Goal: Navigation & Orientation: Find specific page/section

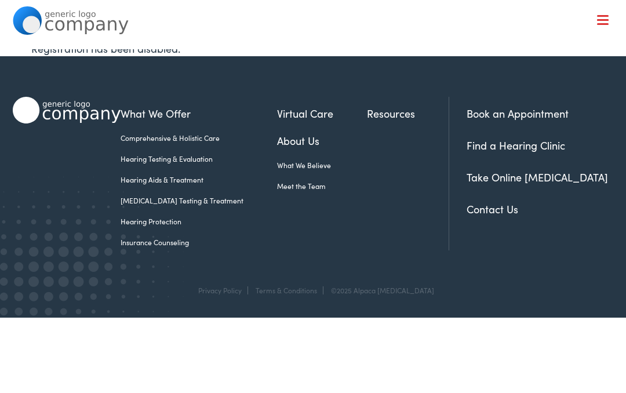
click at [205, 197] on link "[MEDICAL_DATA] Testing & Treatment" at bounding box center [199, 200] width 157 height 10
click at [201, 200] on link "[MEDICAL_DATA] Testing & Treatment" at bounding box center [199, 200] width 157 height 10
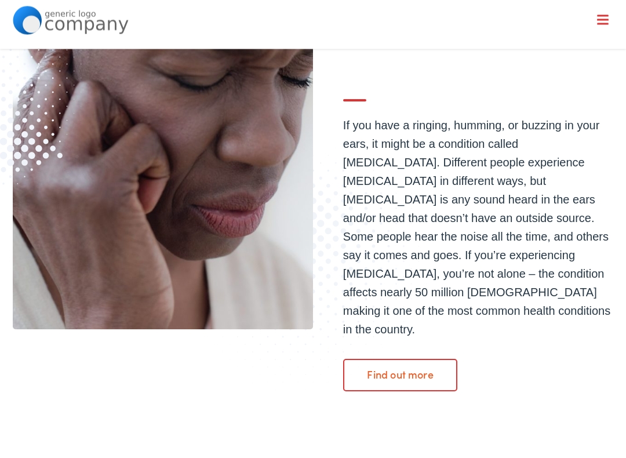
scroll to position [172, 0]
click at [427, 359] on link "Find out more" at bounding box center [400, 375] width 115 height 32
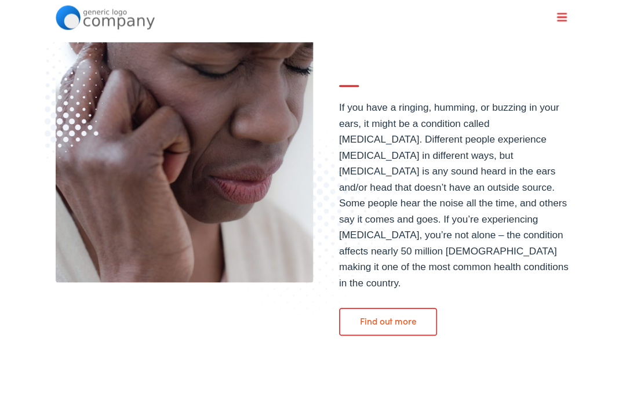
scroll to position [204, 0]
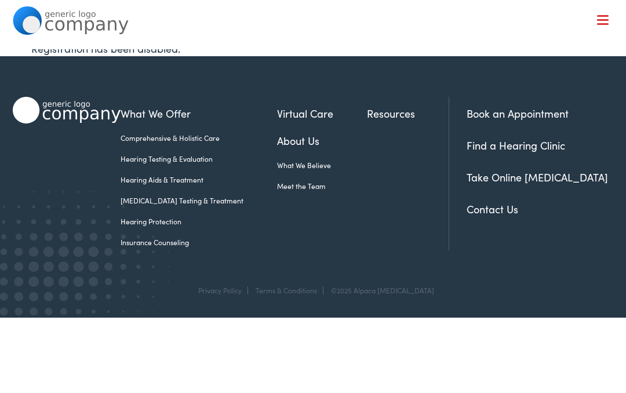
scroll to position [-5, 0]
click at [201, 158] on link "Hearing Testing & Evaluation" at bounding box center [199, 159] width 157 height 10
click at [164, 161] on link "Hearing Testing & Evaluation" at bounding box center [199, 159] width 157 height 10
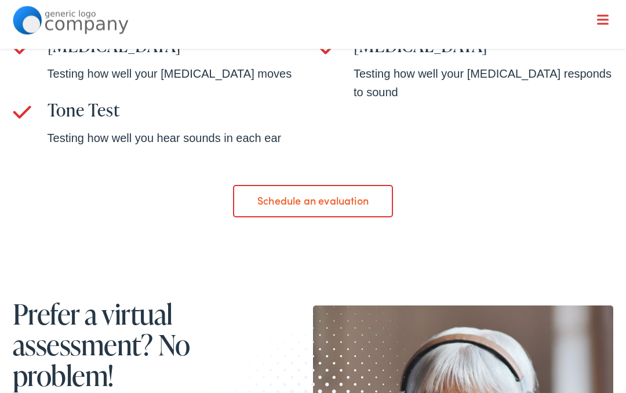
scroll to position [764, 0]
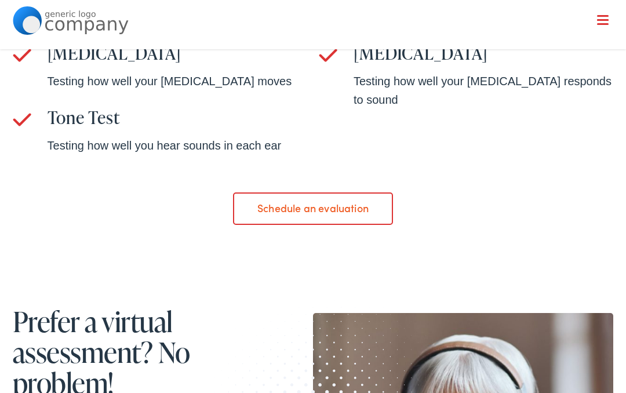
click at [331, 213] on link "Schedule an evaluation" at bounding box center [312, 209] width 159 height 32
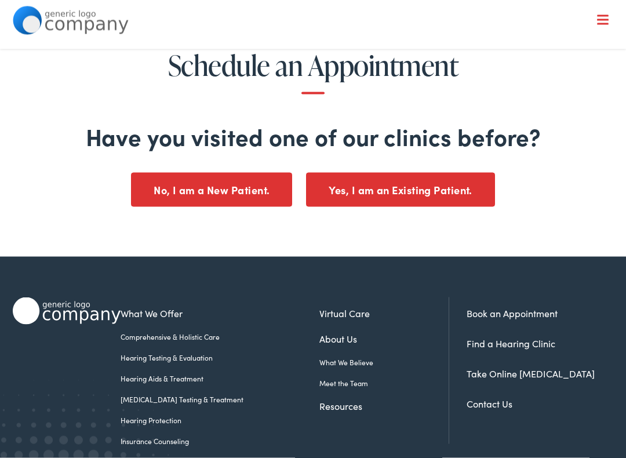
scroll to position [30, 0]
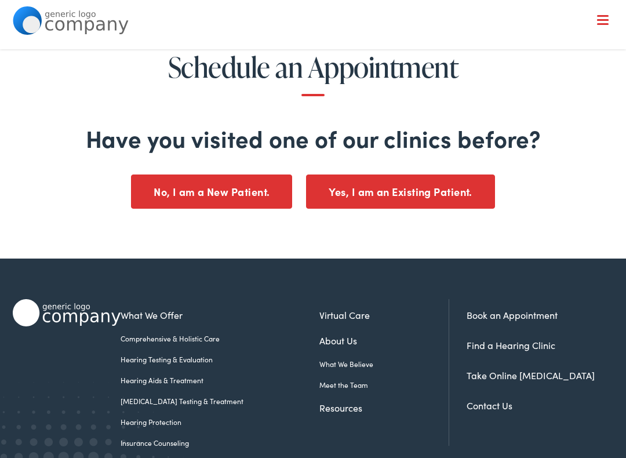
click at [542, 346] on link "Find a Hearing Clinic" at bounding box center [511, 345] width 89 height 13
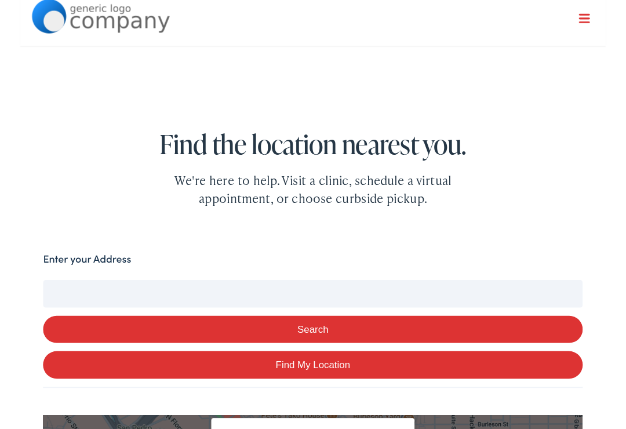
scroll to position [42, 0]
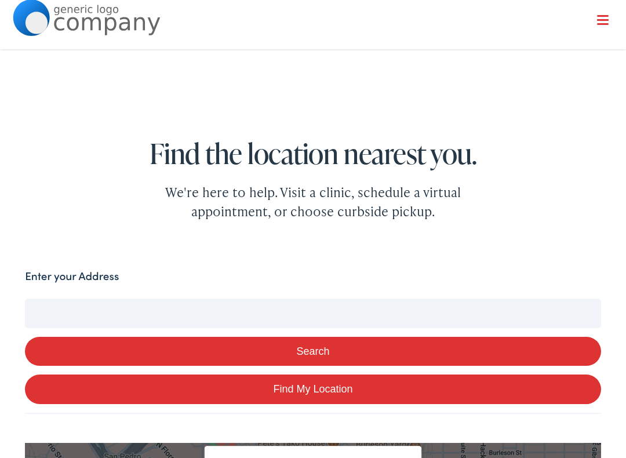
click at [255, 311] on input "Enter your Address" at bounding box center [313, 313] width 576 height 29
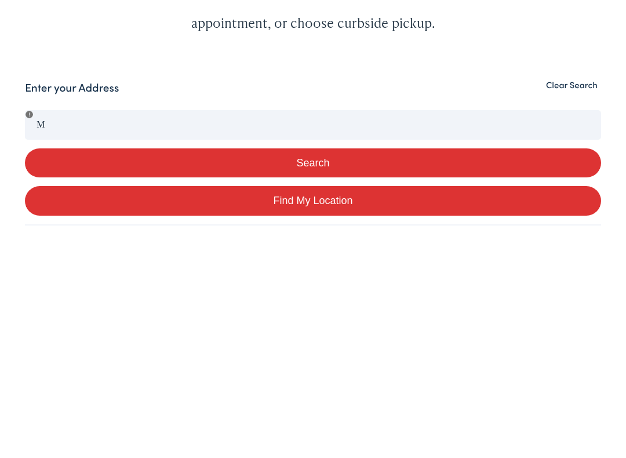
scroll to position [245, 0]
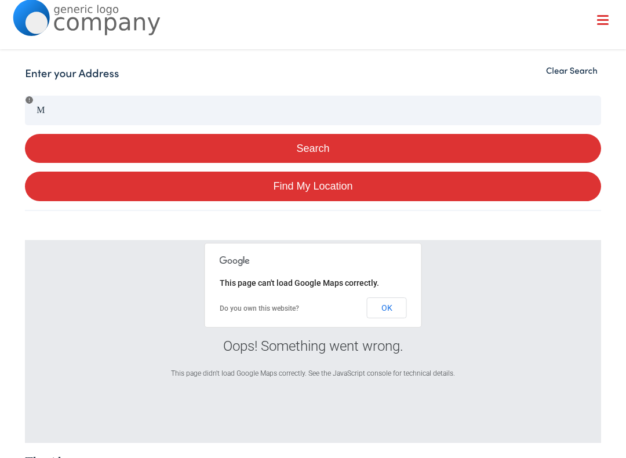
click at [472, 282] on div "Oops! Something went wrong. This page didn't load Google Maps correctly. See th…" at bounding box center [313, 341] width 576 height 203
click at [97, 75] on label "Enter your Address" at bounding box center [72, 73] width 94 height 17
click at [395, 307] on button "OK" at bounding box center [387, 307] width 40 height 21
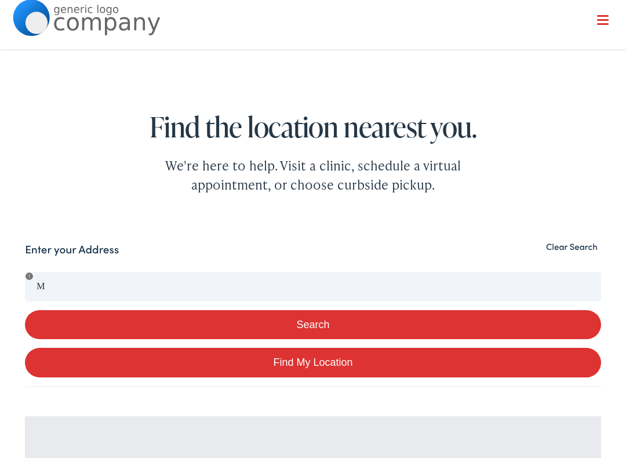
scroll to position [85, 0]
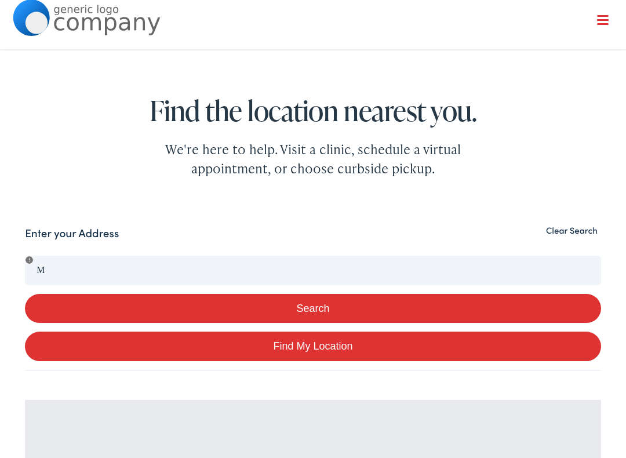
click at [350, 350] on link "Find My Location" at bounding box center [313, 347] width 576 height 30
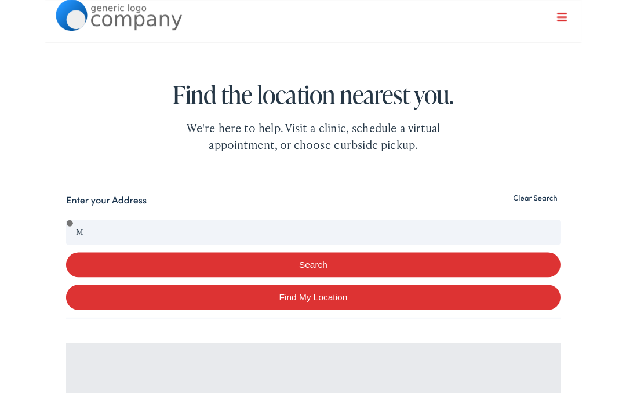
scroll to position [117, 0]
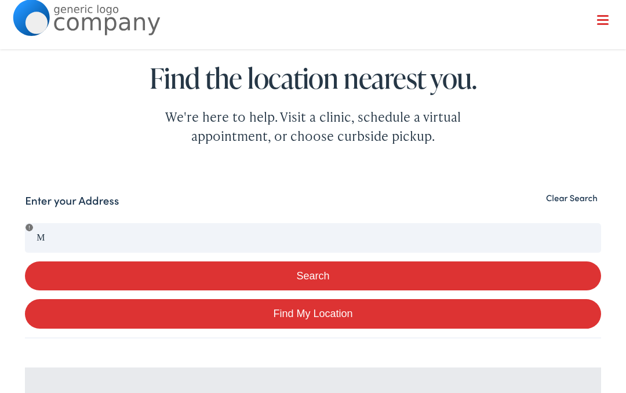
type input "Mount Pleasant, Michigan"
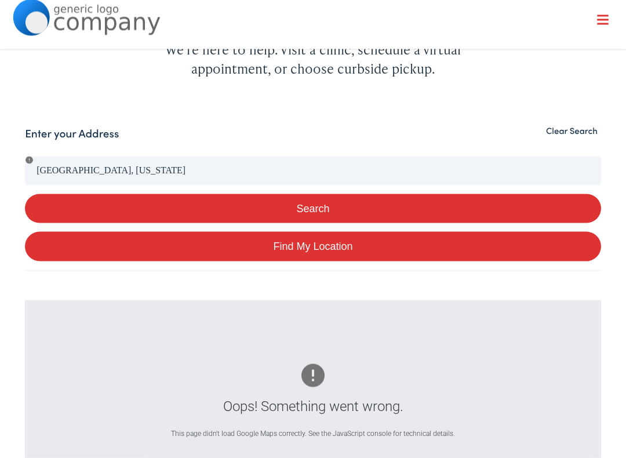
scroll to position [157, 0]
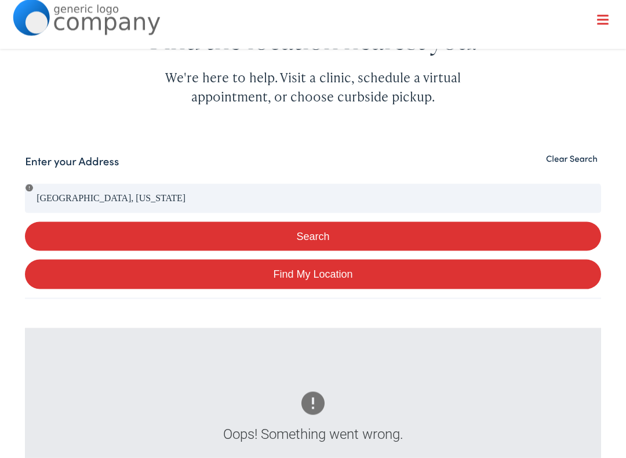
click at [324, 238] on button "Search" at bounding box center [313, 237] width 576 height 30
click at [318, 237] on button "Search" at bounding box center [313, 237] width 576 height 30
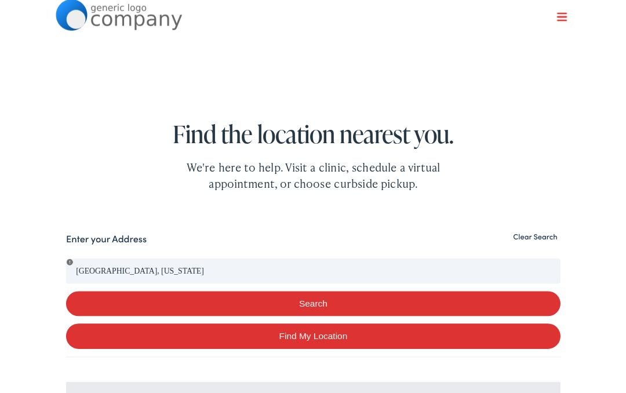
scroll to position [0, 0]
